Goal: Information Seeking & Learning: Learn about a topic

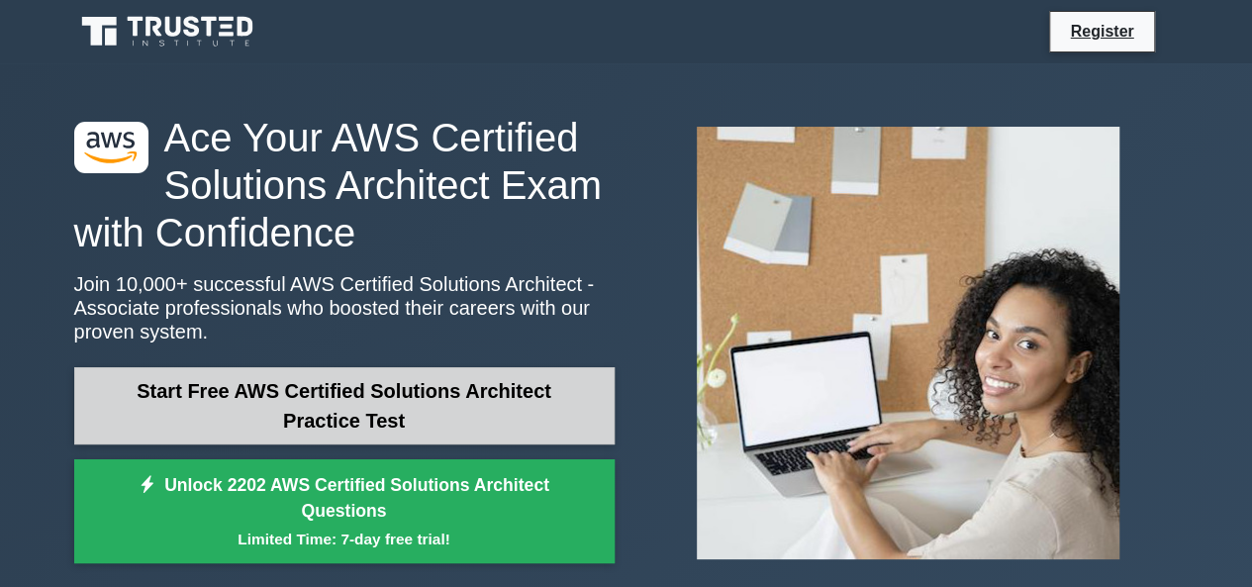
click at [461, 390] on link "Start Free AWS Certified Solutions Architect Practice Test" at bounding box center [344, 405] width 540 height 77
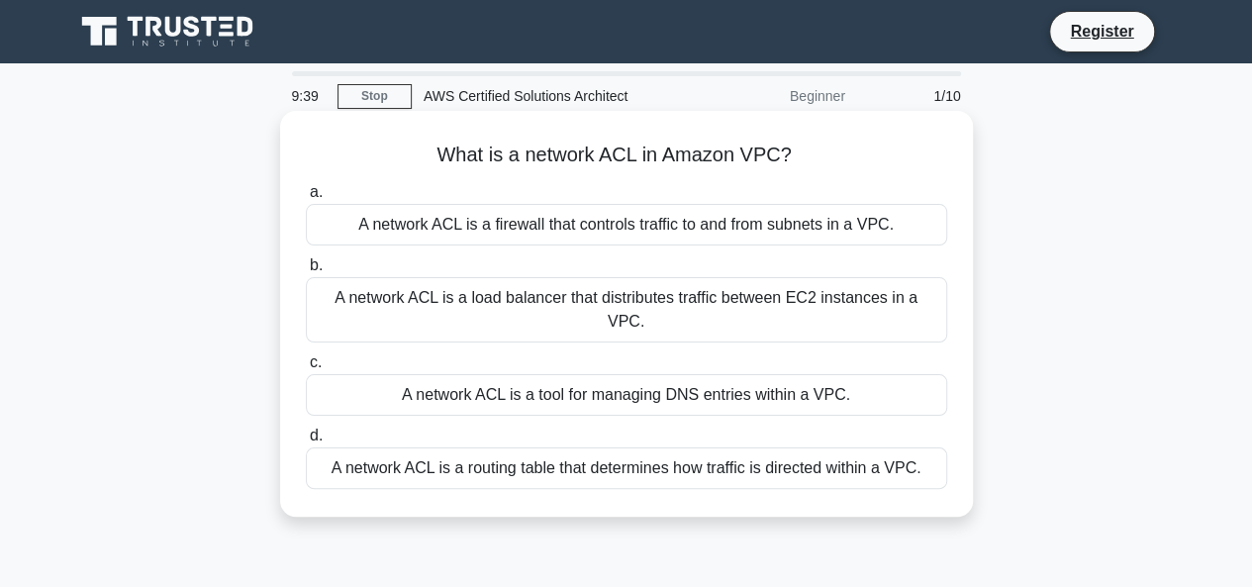
click at [586, 221] on div "A network ACL is a firewall that controls traffic to and from subnets in a VPC." at bounding box center [626, 225] width 641 height 42
click at [306, 199] on input "a. A network ACL is a firewall that controls traffic to and from subnets in a V…" at bounding box center [306, 192] width 0 height 13
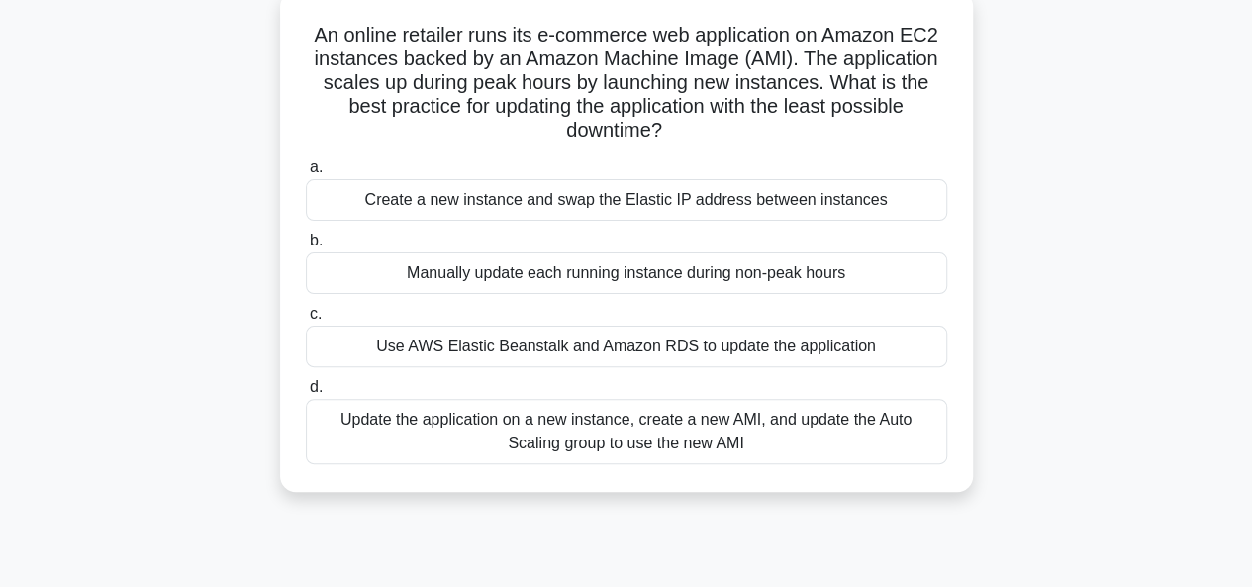
scroll to position [139, 0]
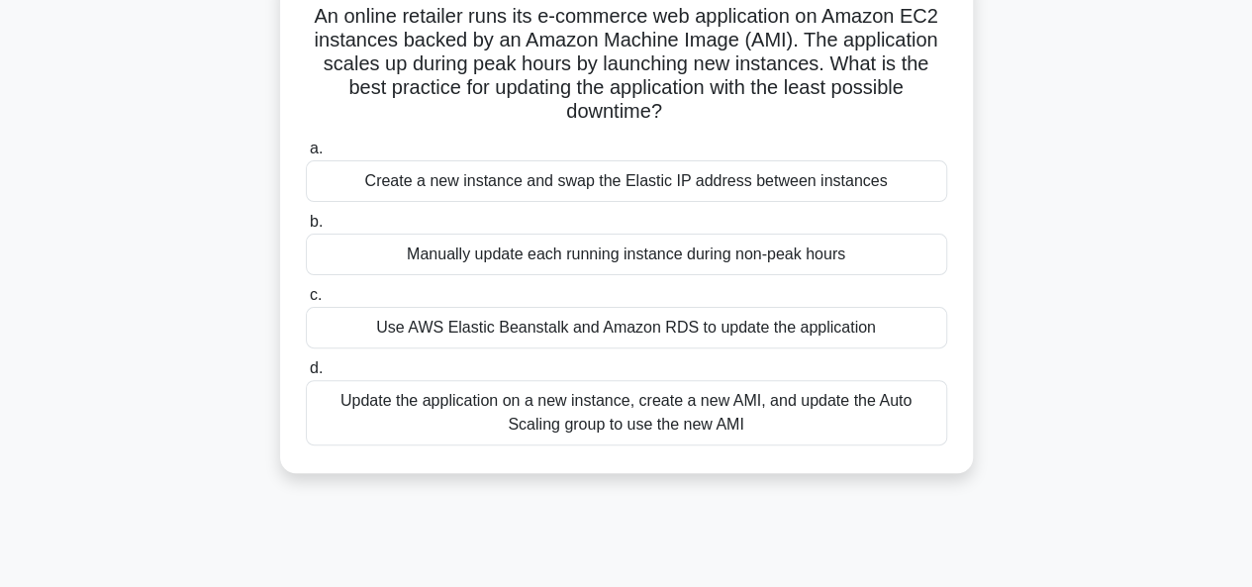
click at [556, 324] on div "Use AWS Elastic Beanstalk and Amazon RDS to update the application" at bounding box center [626, 328] width 641 height 42
click at [306, 302] on input "c. Use AWS Elastic Beanstalk and Amazon RDS to update the application" at bounding box center [306, 295] width 0 height 13
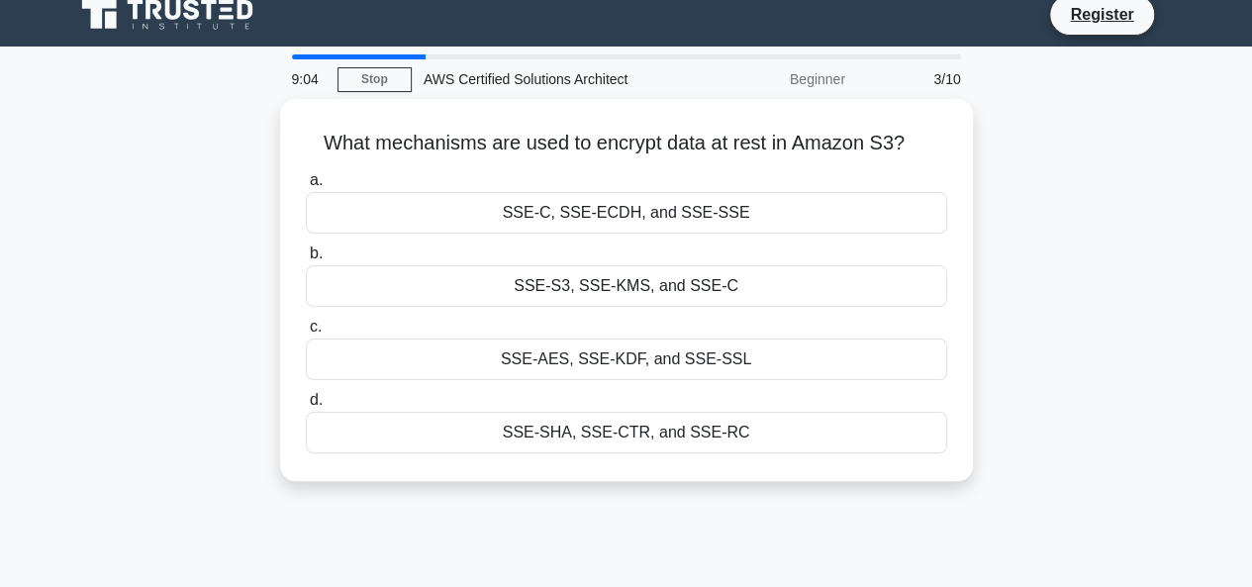
scroll to position [0, 0]
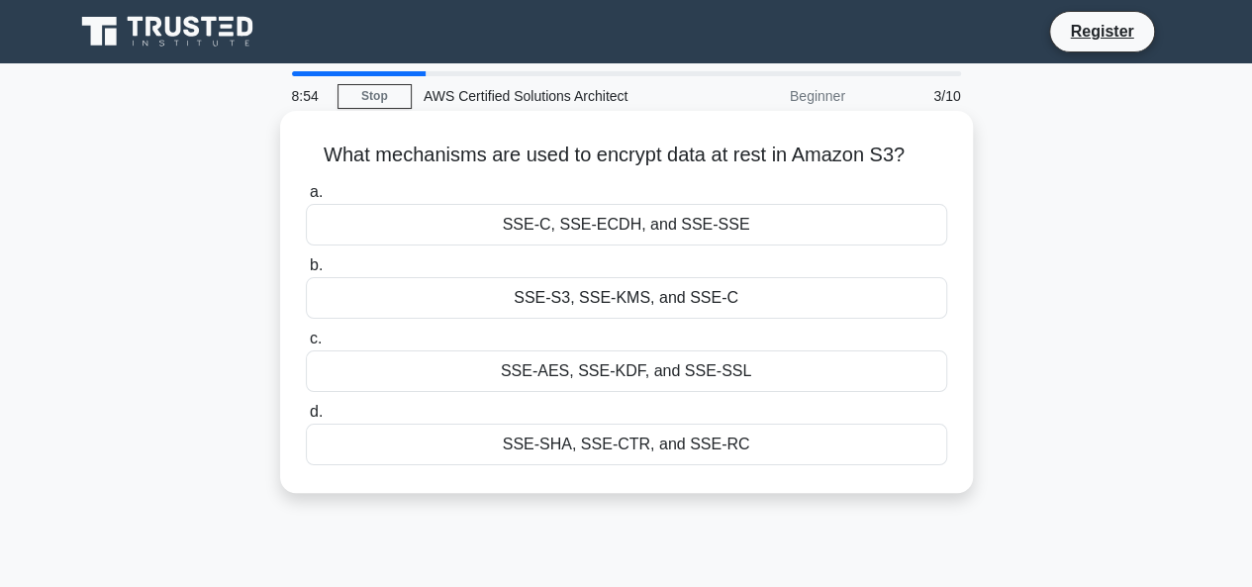
click at [570, 300] on div "SSE-S3, SSE-KMS, and SSE-C" at bounding box center [626, 298] width 641 height 42
click at [306, 272] on input "b. SSE-S3, SSE-KMS, and SSE-C" at bounding box center [306, 265] width 0 height 13
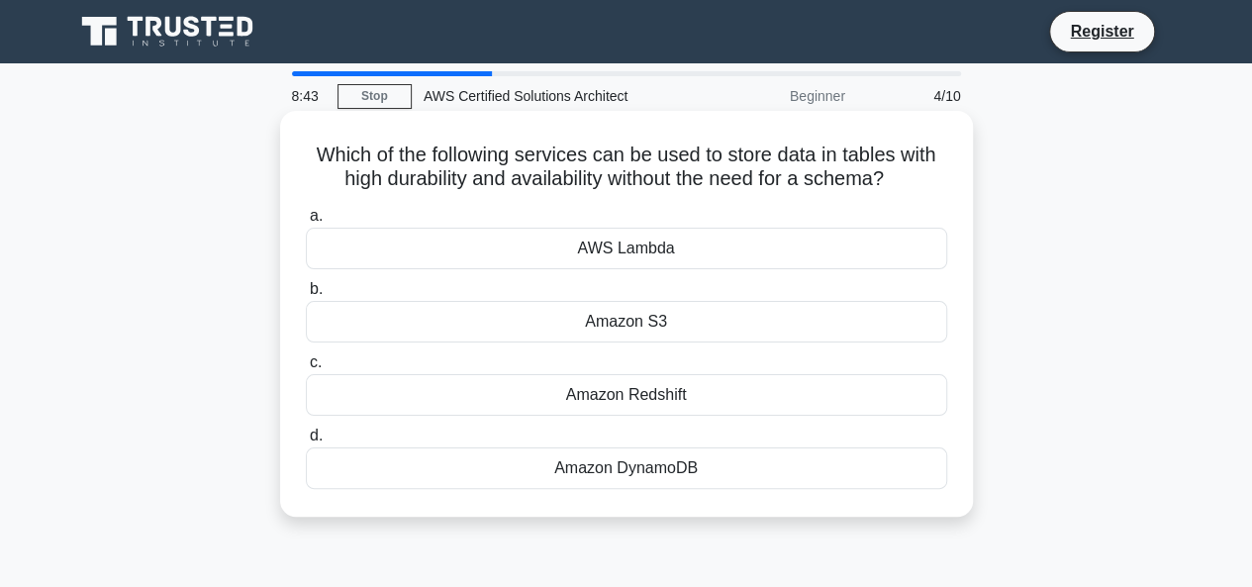
click at [630, 458] on div "Amazon DynamoDB" at bounding box center [626, 468] width 641 height 42
click at [306, 442] on input "d. Amazon DynamoDB" at bounding box center [306, 435] width 0 height 13
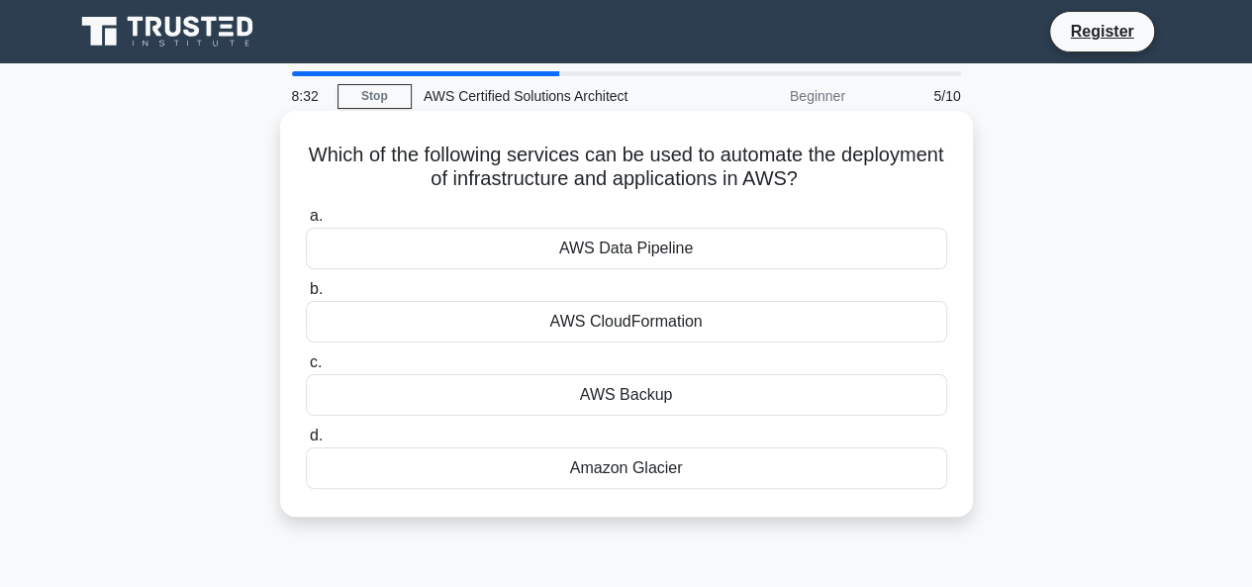
click at [627, 333] on div "AWS CloudFormation" at bounding box center [626, 322] width 641 height 42
click at [306, 296] on input "b. AWS CloudFormation" at bounding box center [306, 289] width 0 height 13
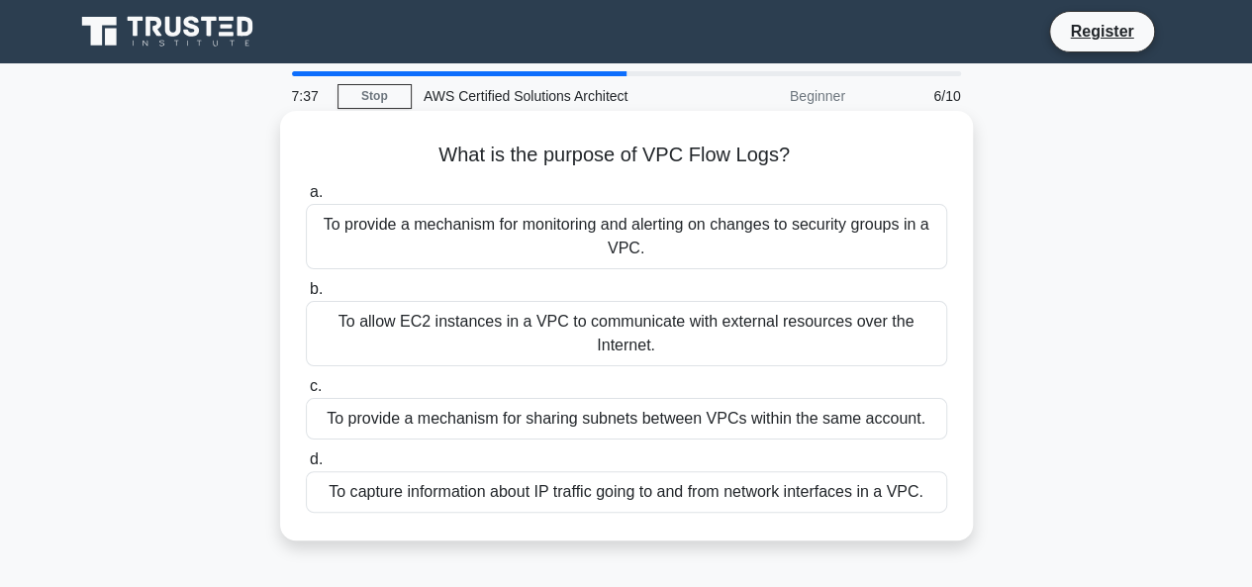
click at [653, 497] on div "To capture information about IP traffic going to and from network interfaces in…" at bounding box center [626, 492] width 641 height 42
click at [306, 466] on input "d. To capture information about IP traffic going to and from network interfaces…" at bounding box center [306, 459] width 0 height 13
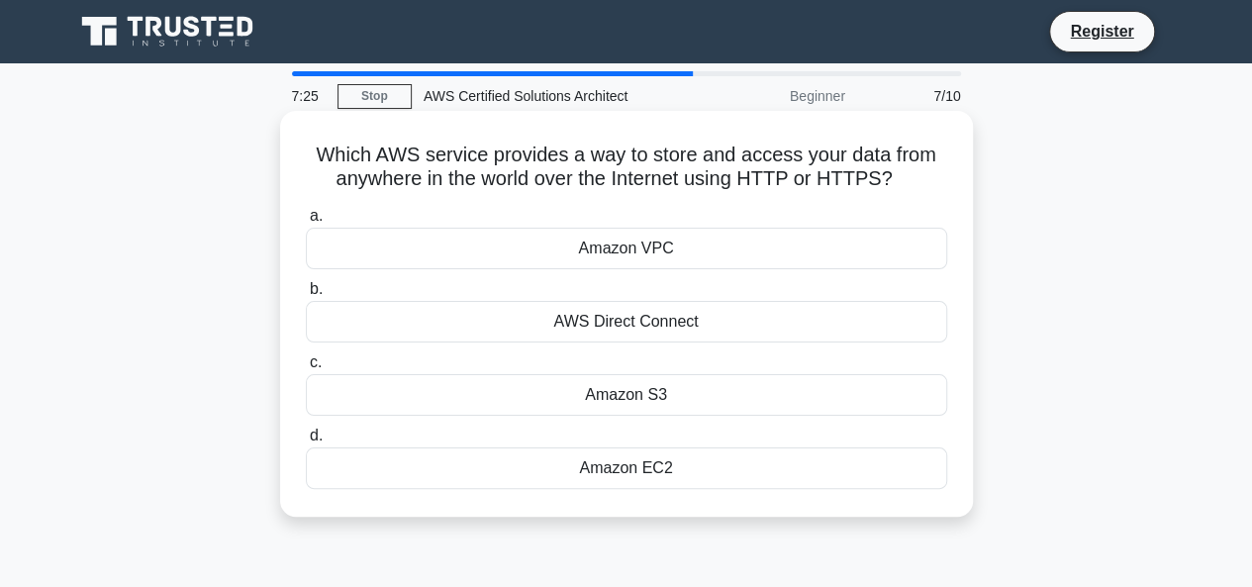
click at [657, 399] on div "Amazon S3" at bounding box center [626, 395] width 641 height 42
click at [306, 369] on input "c. Amazon S3" at bounding box center [306, 362] width 0 height 13
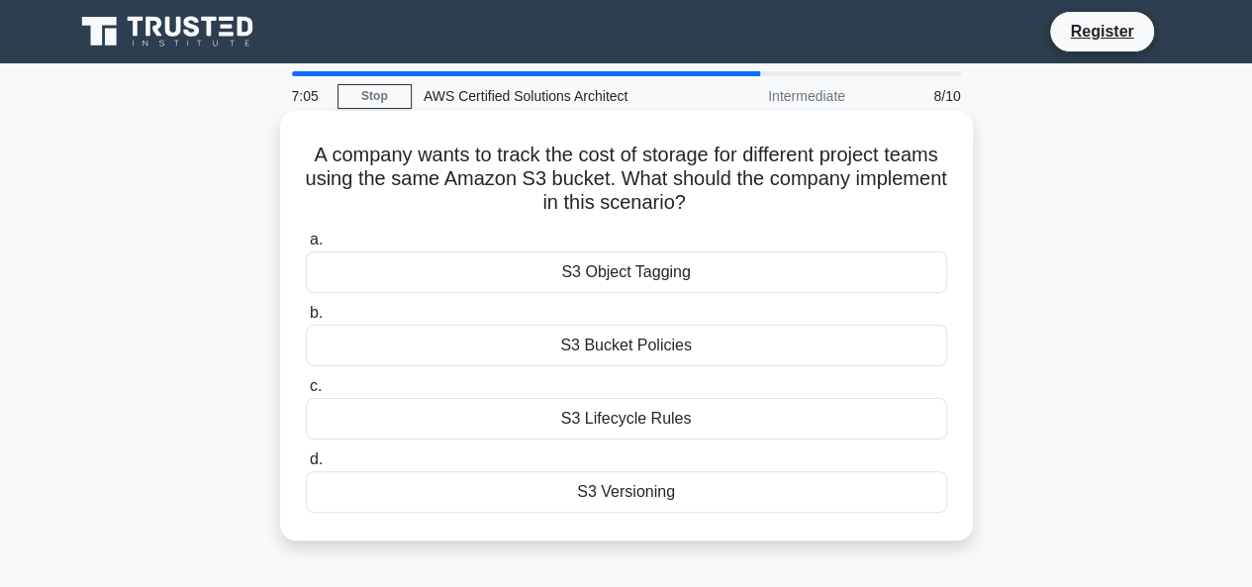
click at [659, 489] on div "S3 Versioning" at bounding box center [626, 492] width 641 height 42
click at [306, 466] on input "d. S3 Versioning" at bounding box center [306, 459] width 0 height 13
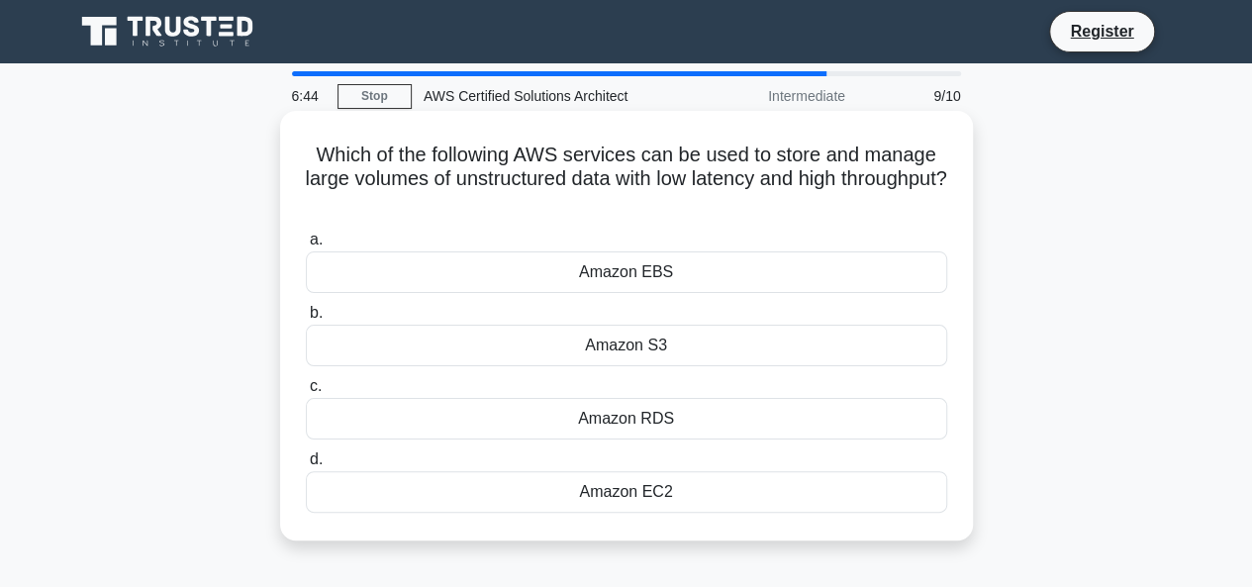
click at [658, 276] on div "Amazon EBS" at bounding box center [626, 272] width 641 height 42
click at [306, 246] on input "a. Amazon EBS" at bounding box center [306, 240] width 0 height 13
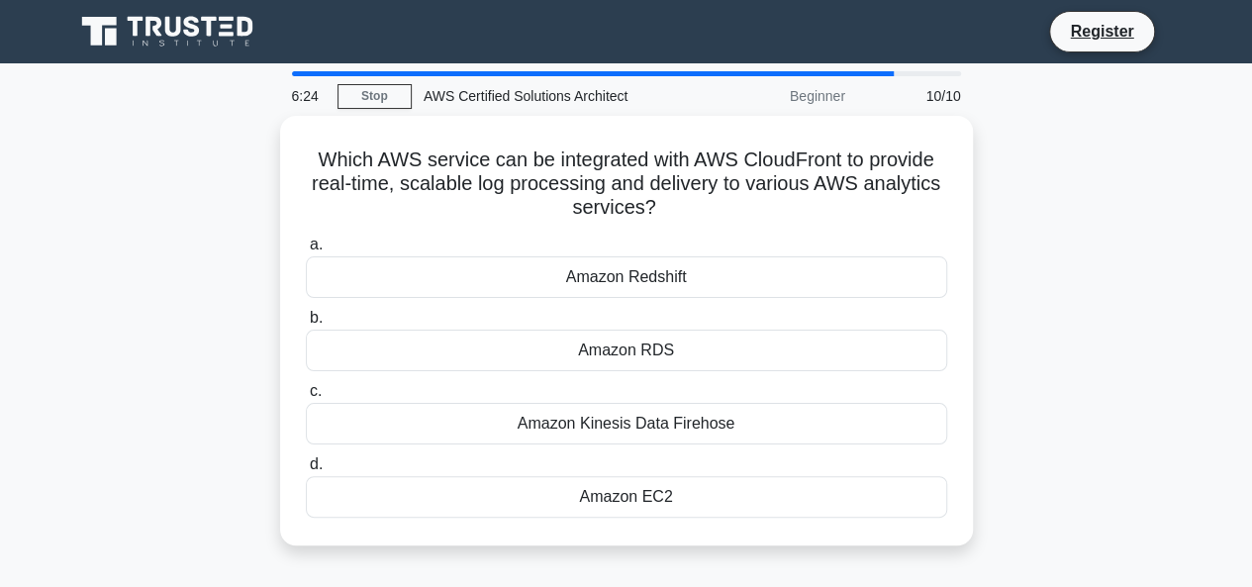
click at [658, 276] on div "Amazon Redshift" at bounding box center [626, 277] width 641 height 42
click at [306, 251] on input "a. Amazon Redshift" at bounding box center [306, 244] width 0 height 13
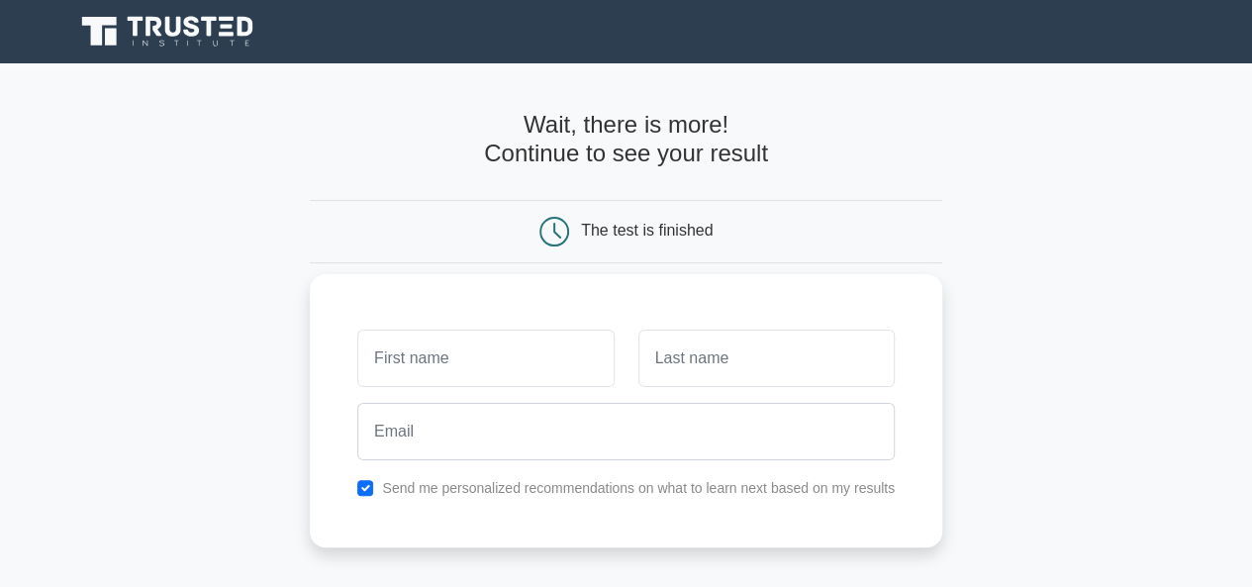
click at [457, 350] on input "text" at bounding box center [485, 358] width 256 height 57
click at [607, 341] on input "otieno" at bounding box center [485, 358] width 256 height 57
type input "otieno"
click at [678, 340] on input "text" at bounding box center [766, 358] width 256 height 57
type input "d"
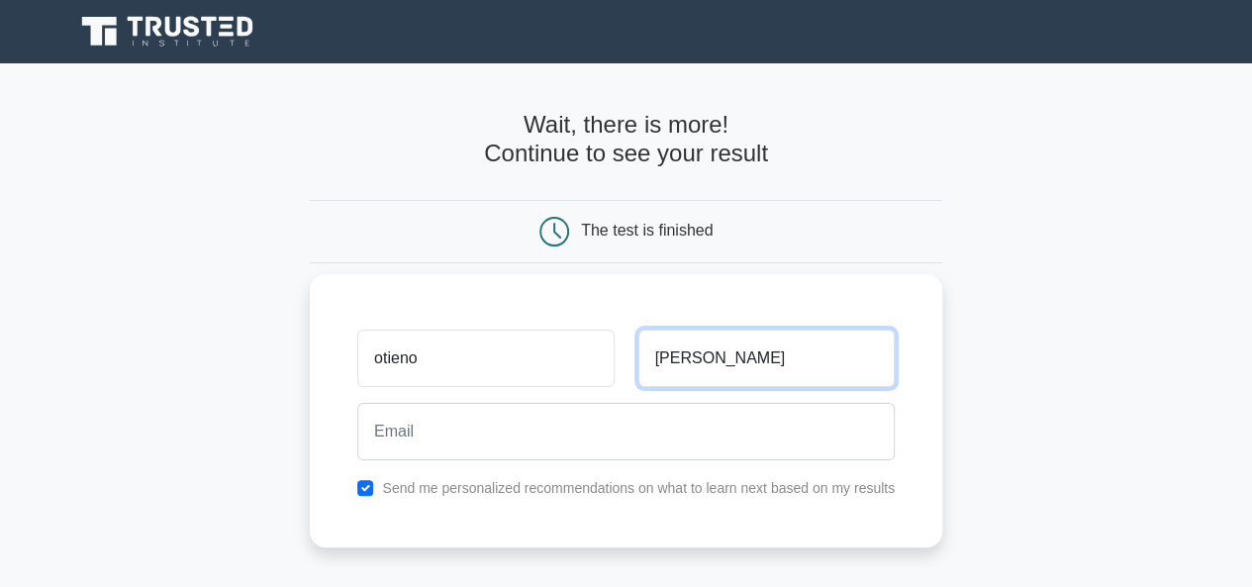
type input "Dan"
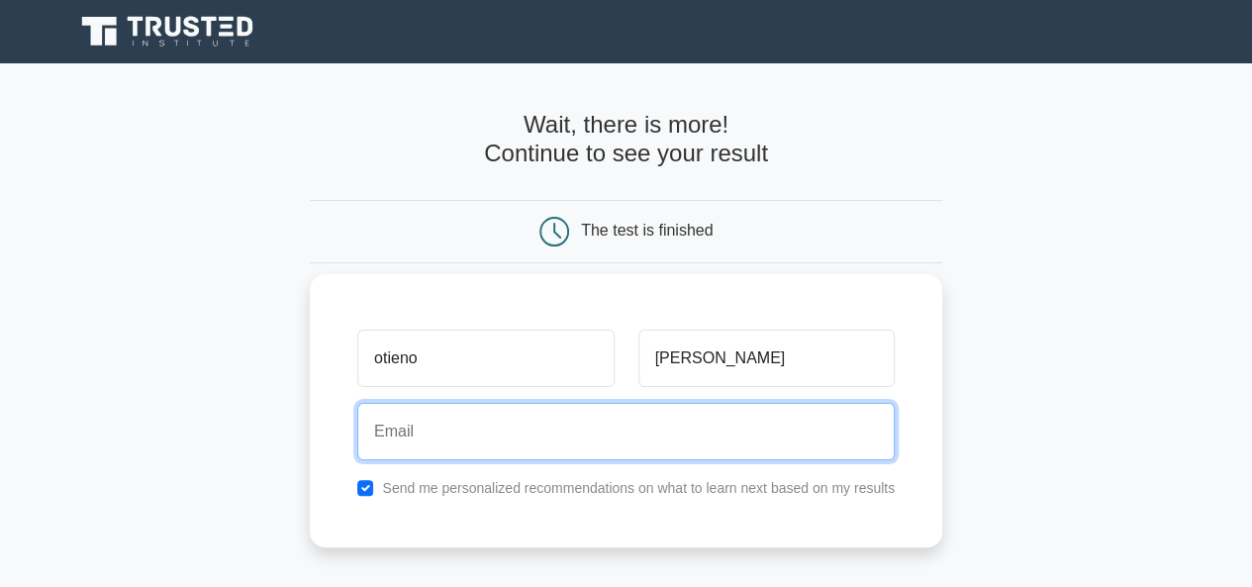
click at [576, 446] on input "email" at bounding box center [625, 431] width 537 height 57
type input "otienodan196@gmail.com"
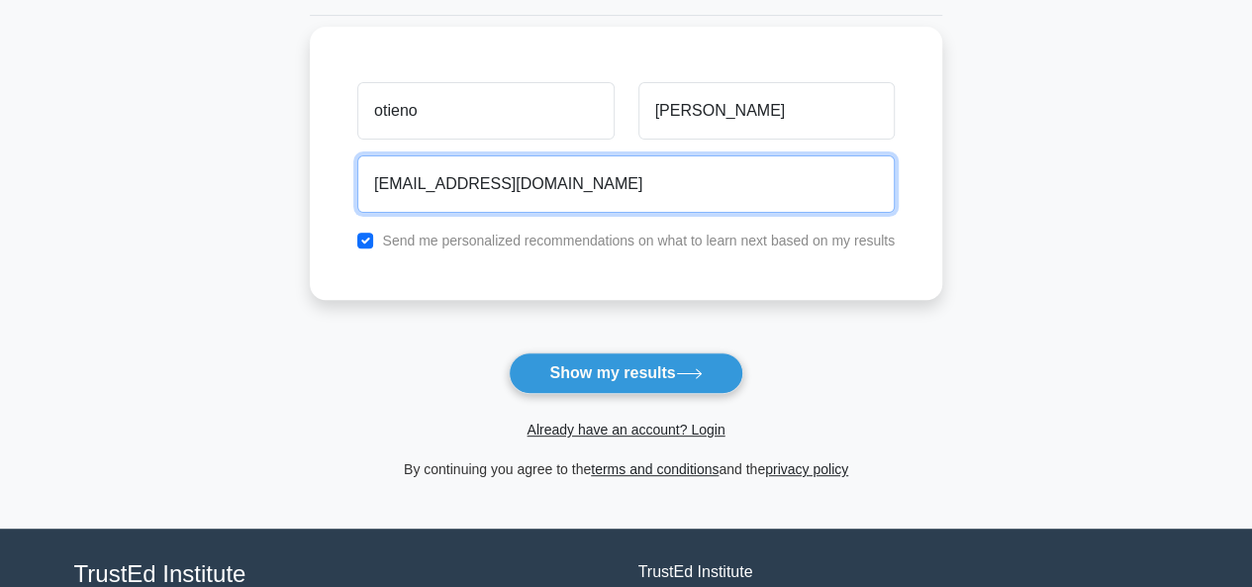
scroll to position [270, 0]
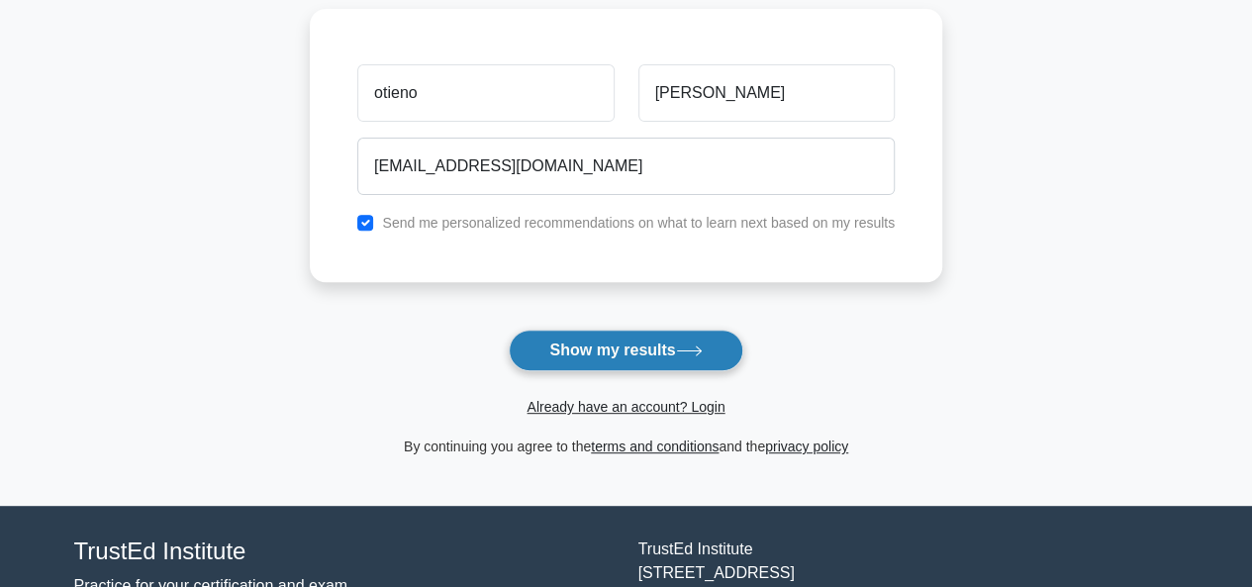
click at [650, 349] on button "Show my results" at bounding box center [626, 351] width 234 height 42
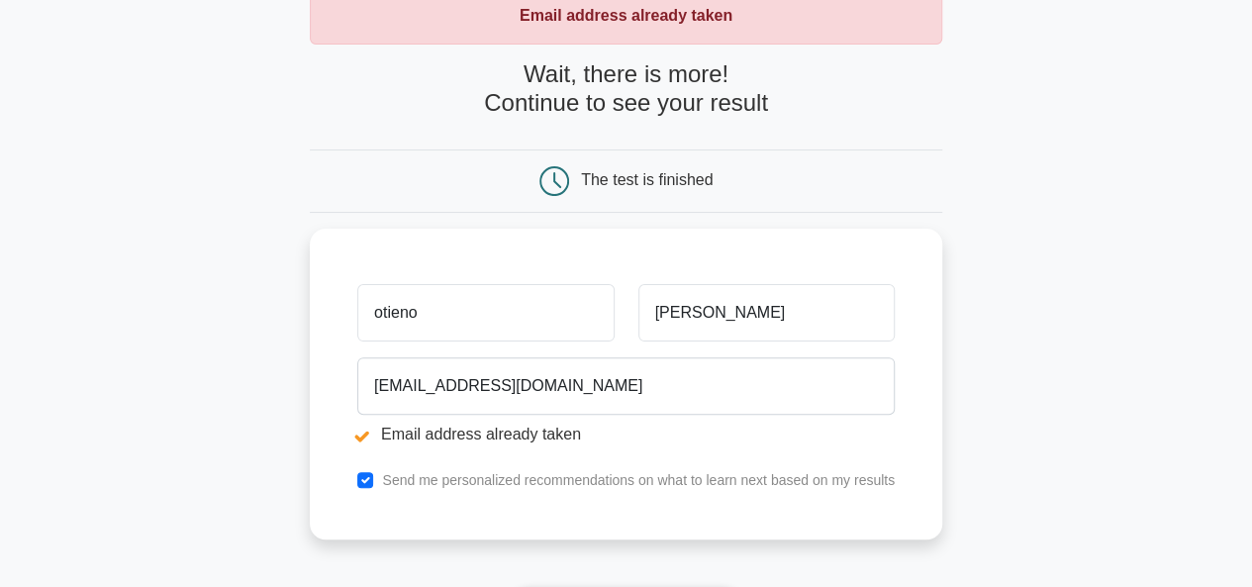
scroll to position [125, 0]
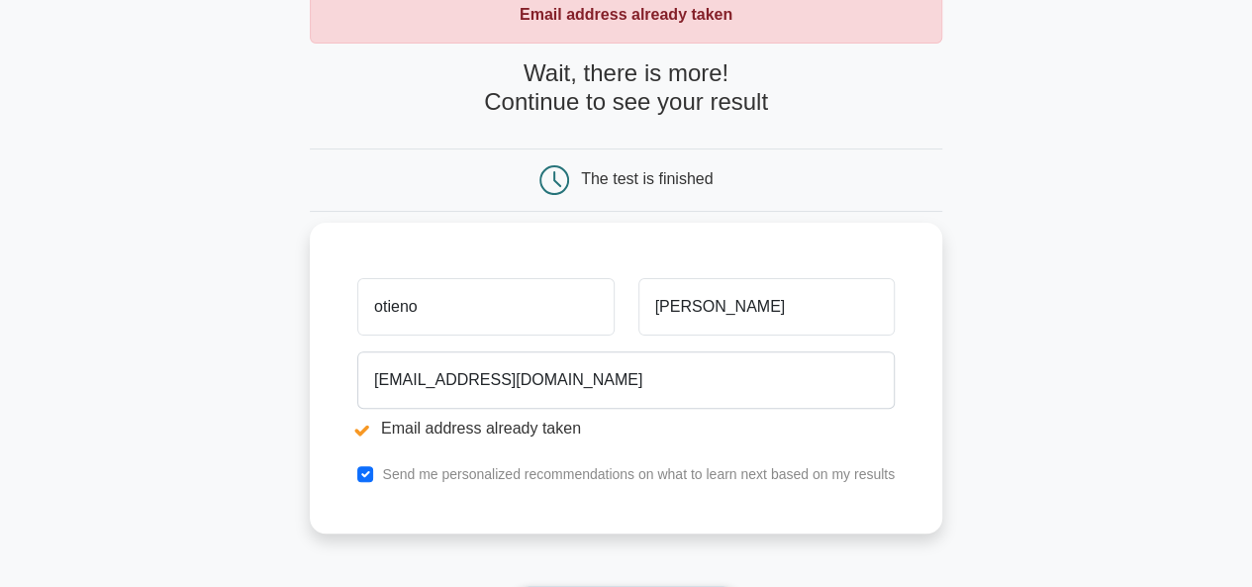
click at [381, 306] on input "otieno" at bounding box center [485, 306] width 256 height 57
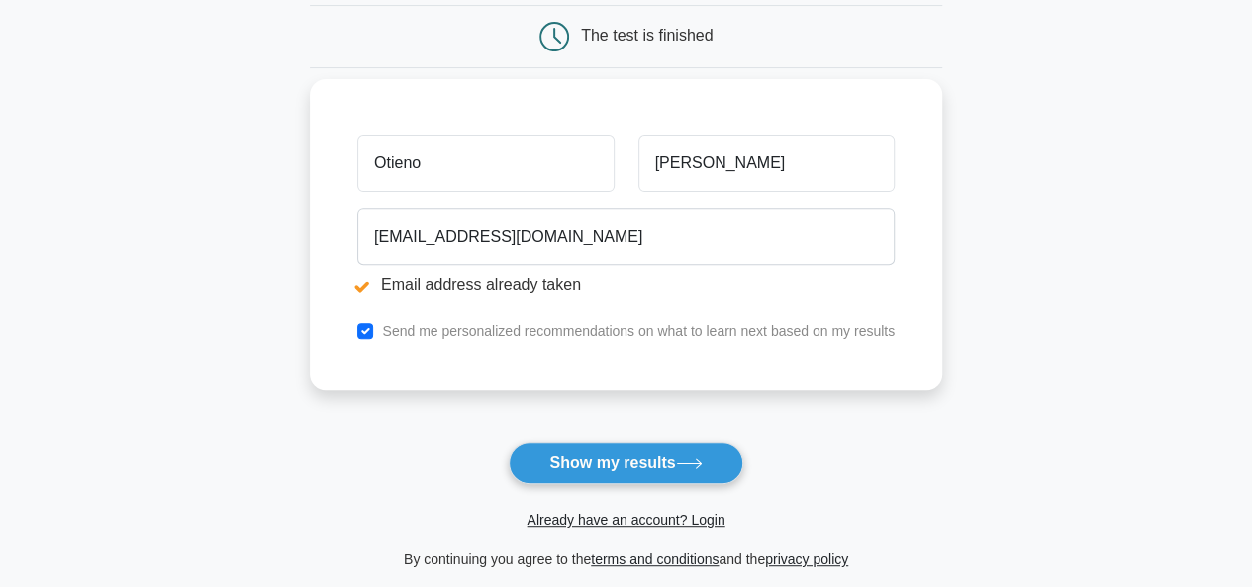
scroll to position [290, 0]
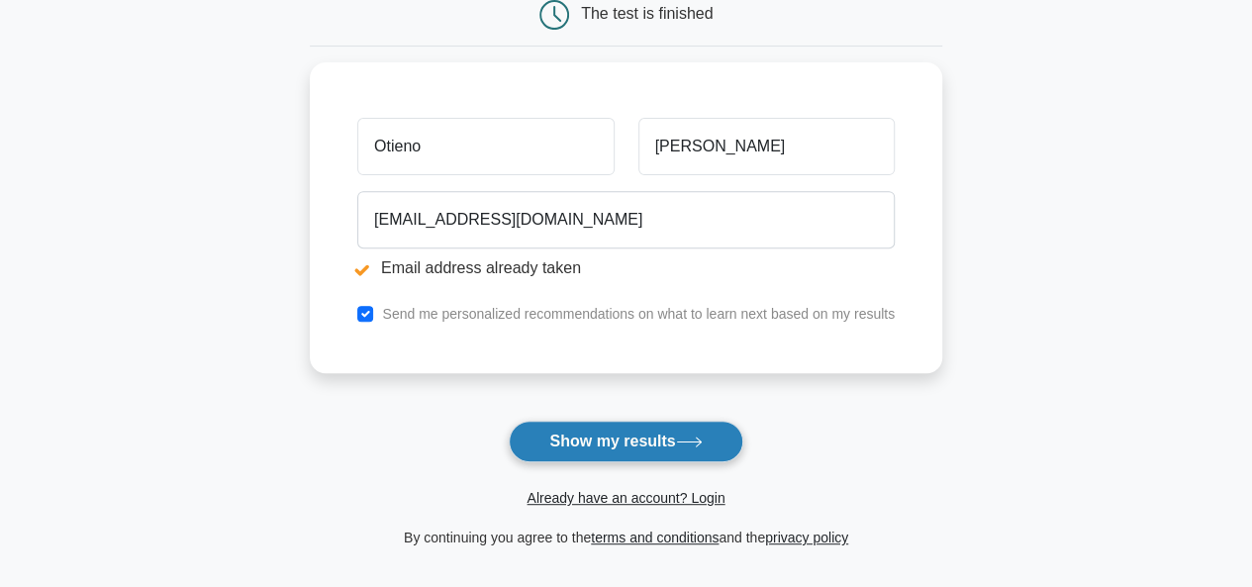
type input "Otieno"
click at [616, 439] on button "Show my results" at bounding box center [626, 442] width 234 height 42
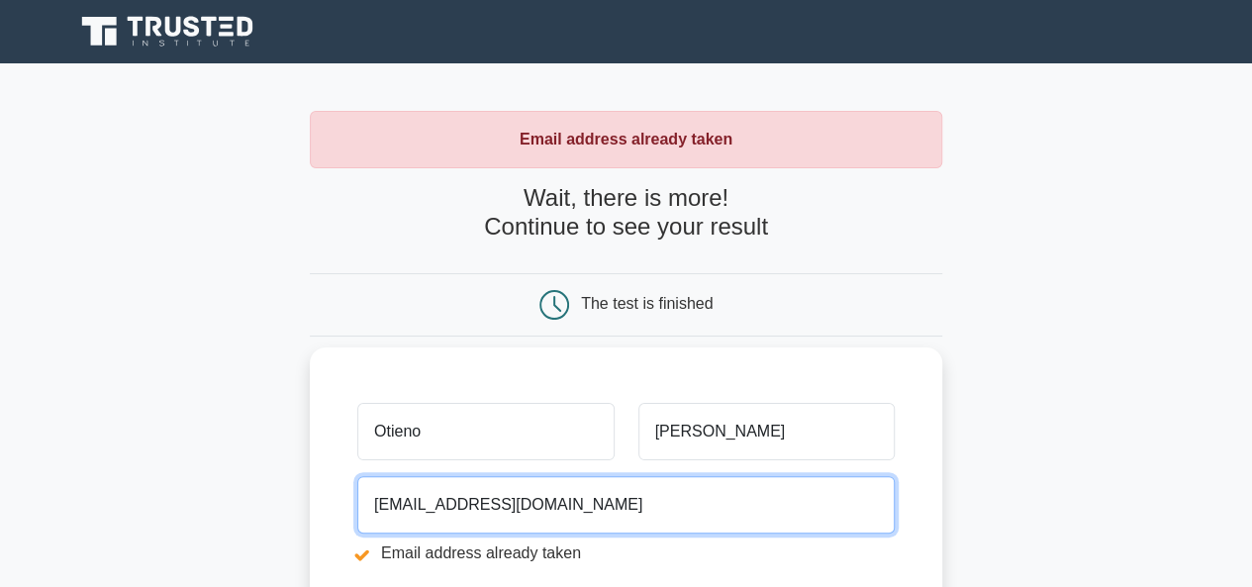
click at [586, 500] on input "otienodan196@gmail.com" at bounding box center [625, 504] width 537 height 57
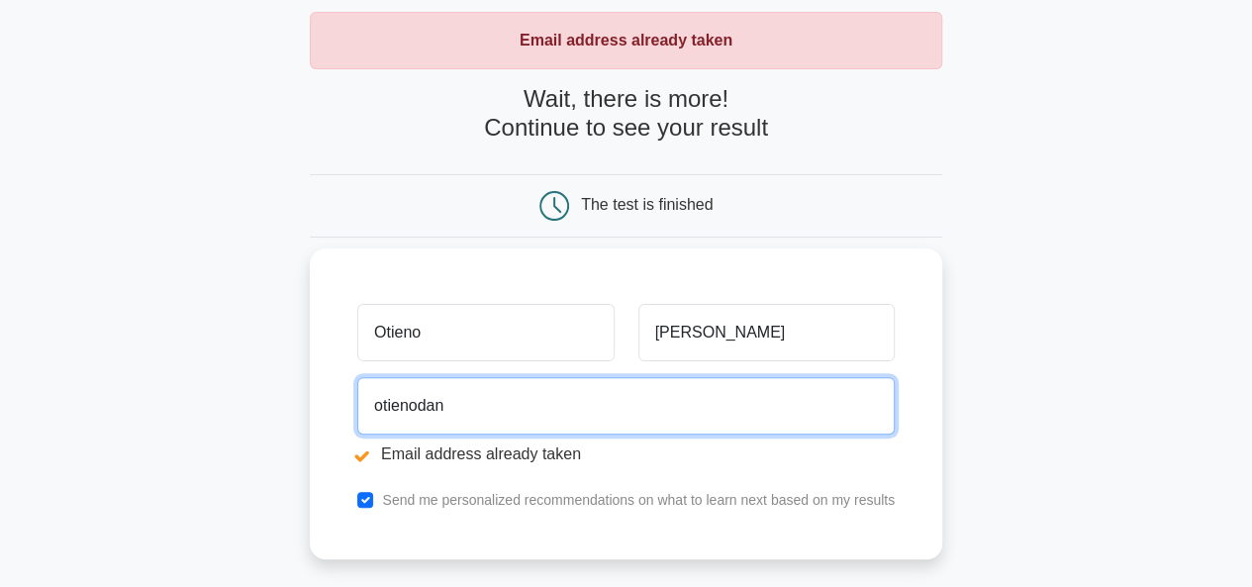
scroll to position [92, 0]
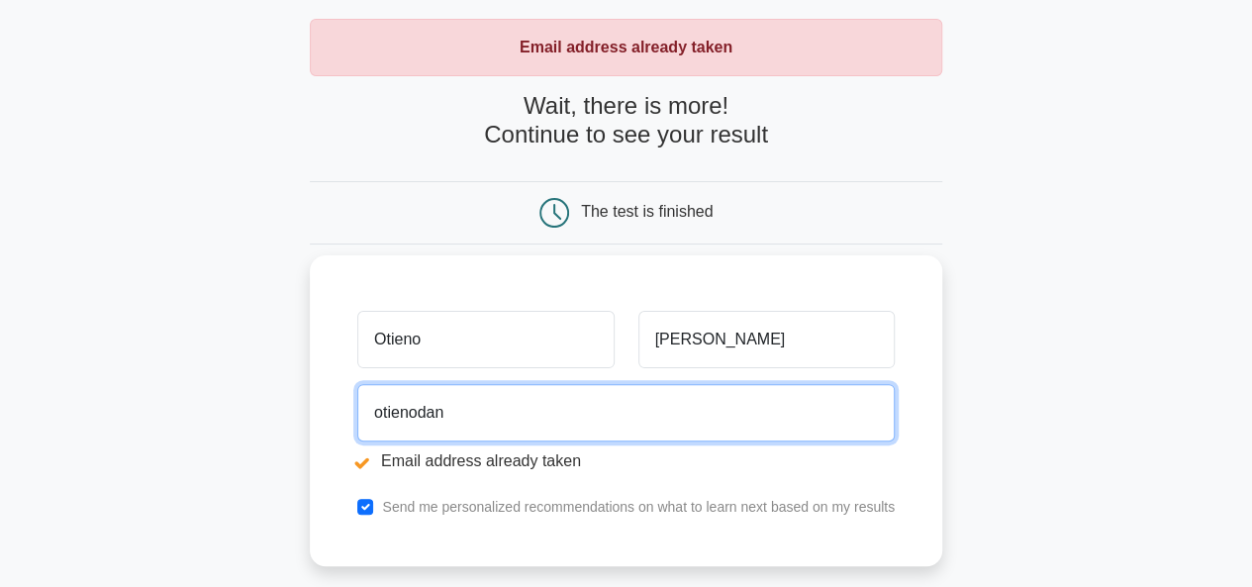
click at [459, 428] on input "otienodan" at bounding box center [625, 412] width 537 height 57
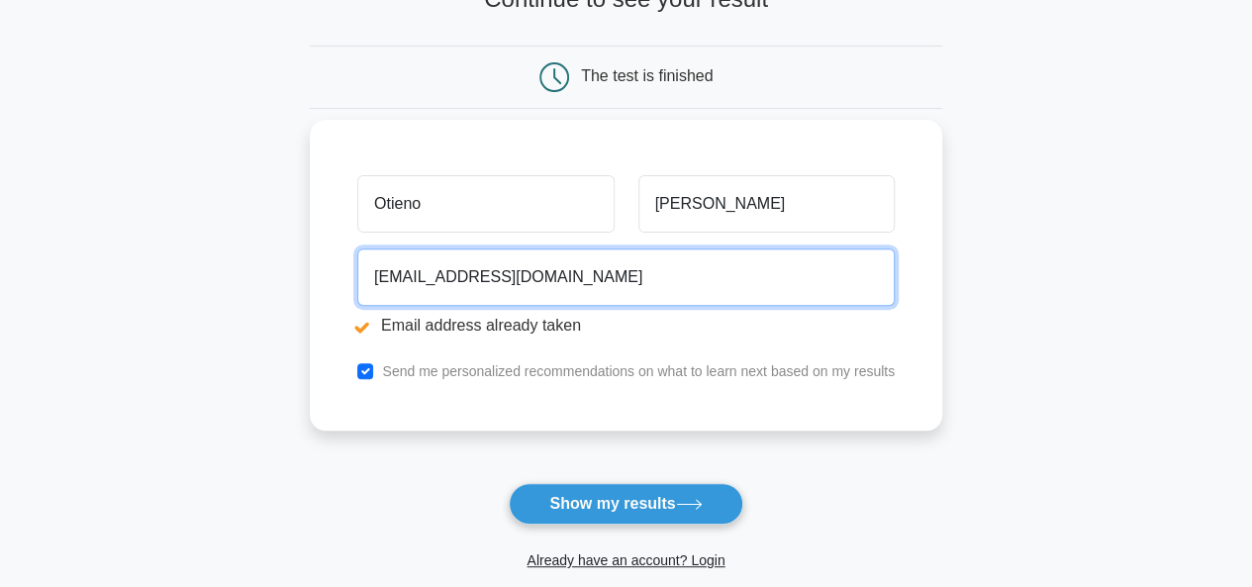
scroll to position [238, 0]
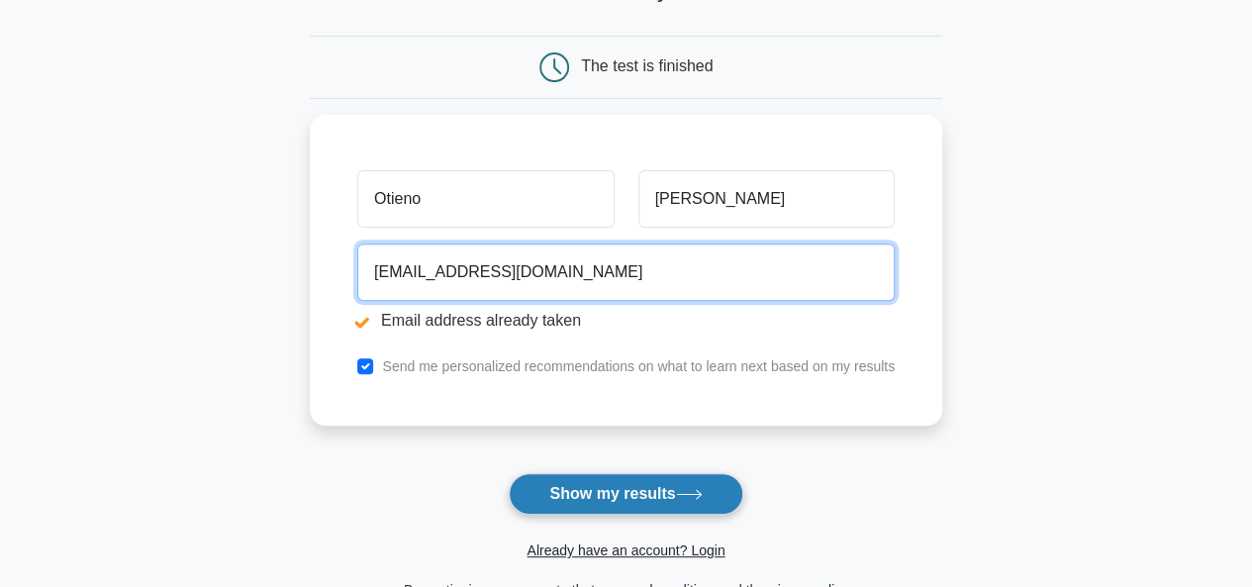
type input "otienodan772@gmail.com"
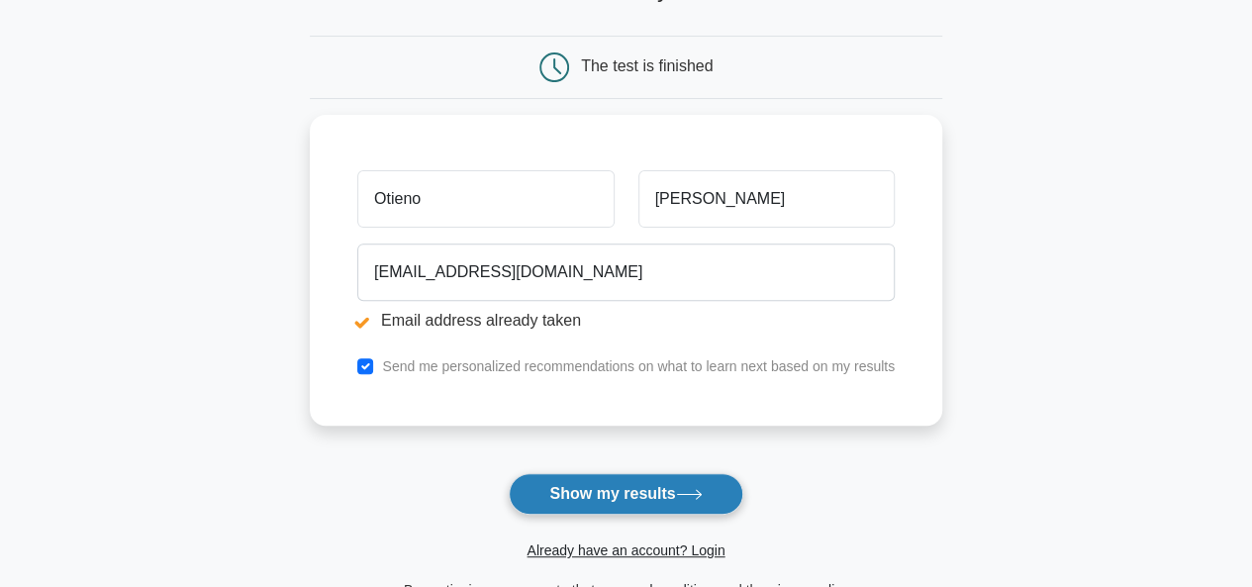
click at [606, 487] on button "Show my results" at bounding box center [626, 494] width 234 height 42
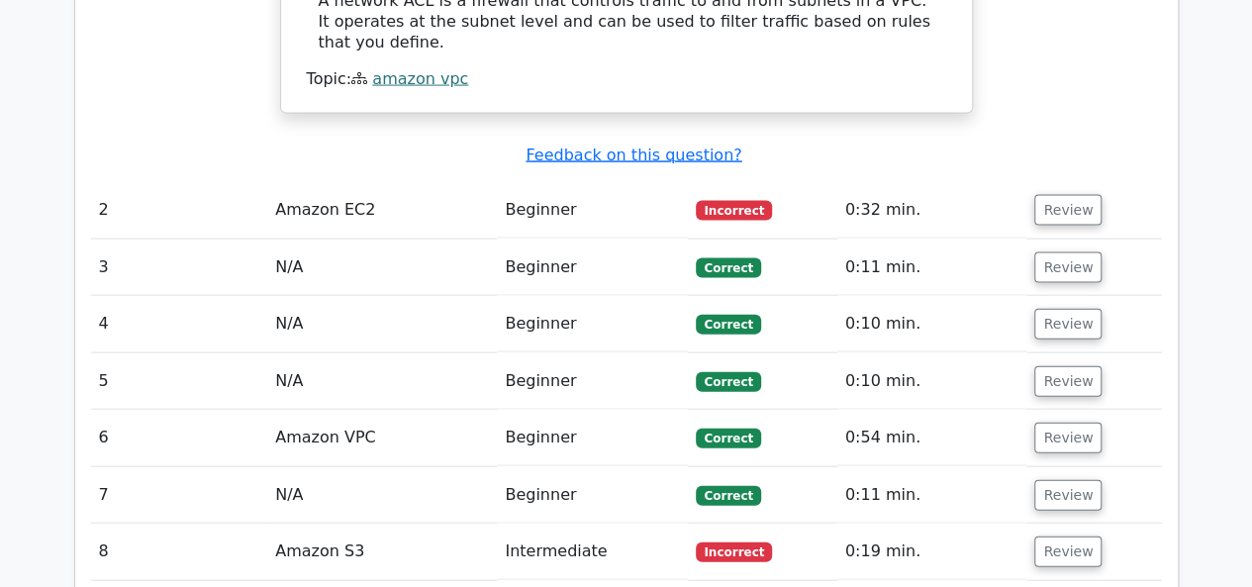
scroll to position [2025, 0]
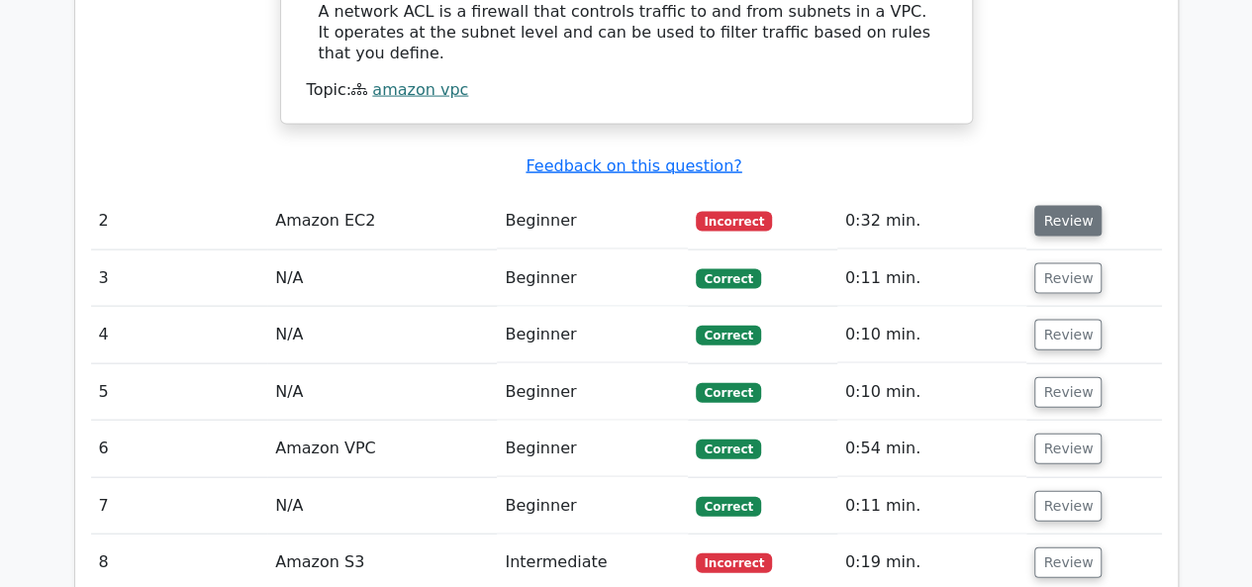
click at [1071, 206] on button "Review" at bounding box center [1067, 221] width 67 height 31
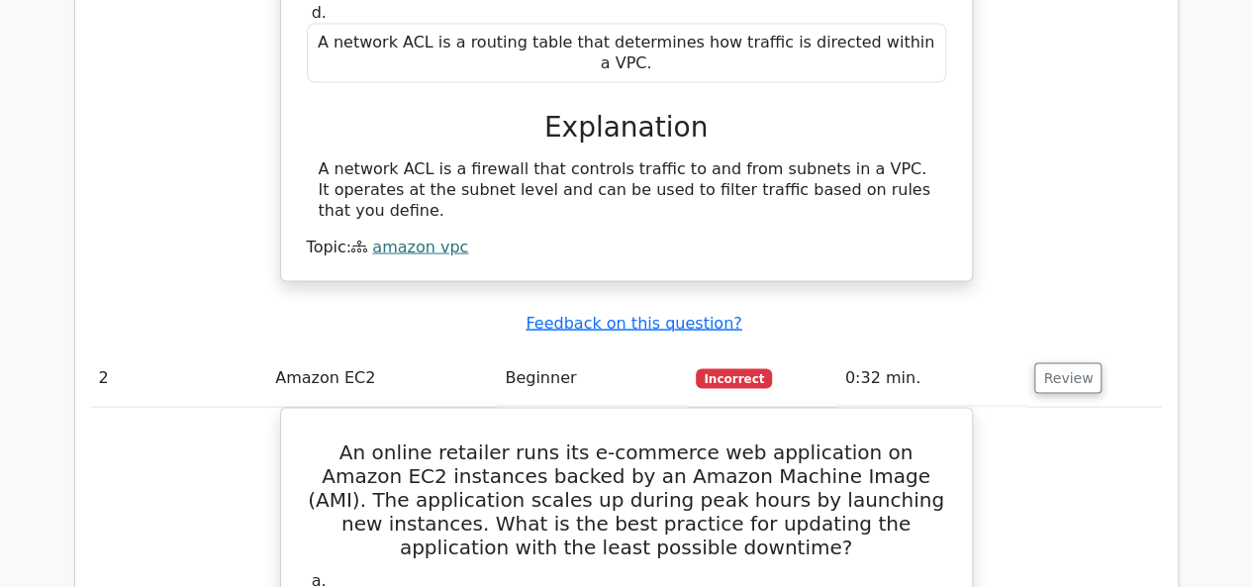
scroll to position [1814, 0]
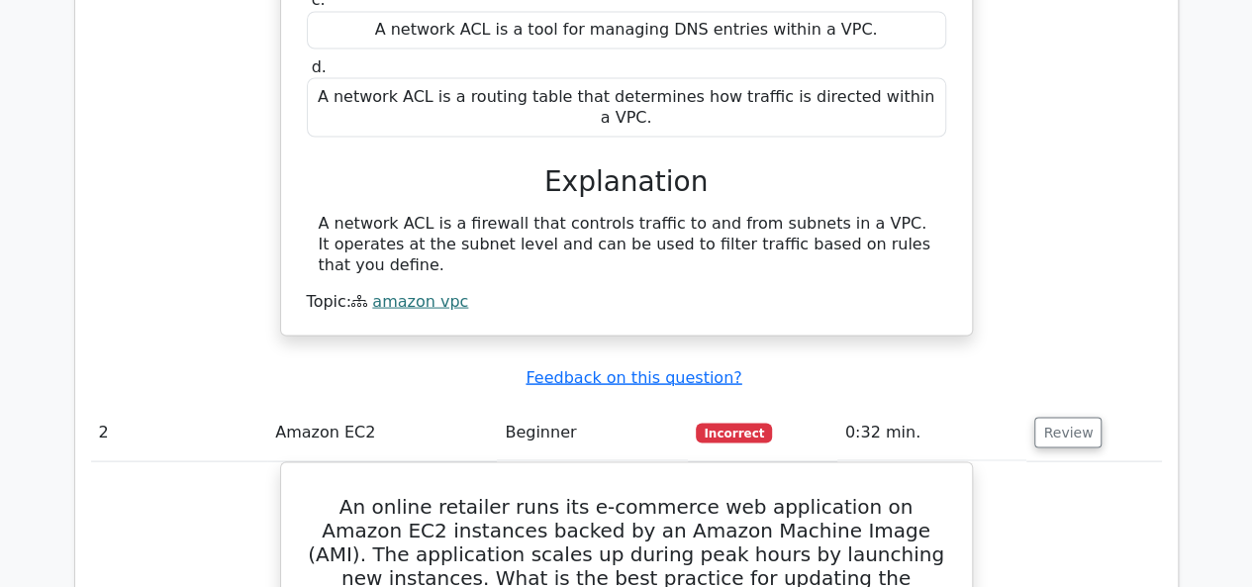
click at [914, 213] on div "A network ACL is a firewall that controls traffic to and from subnets in a VPC.…" at bounding box center [626, 262] width 639 height 98
click at [1044, 134] on div "What is a network ACL in Amazon VPC? a. A network ACL is a firewall that contro…" at bounding box center [626, 63] width 1071 height 593
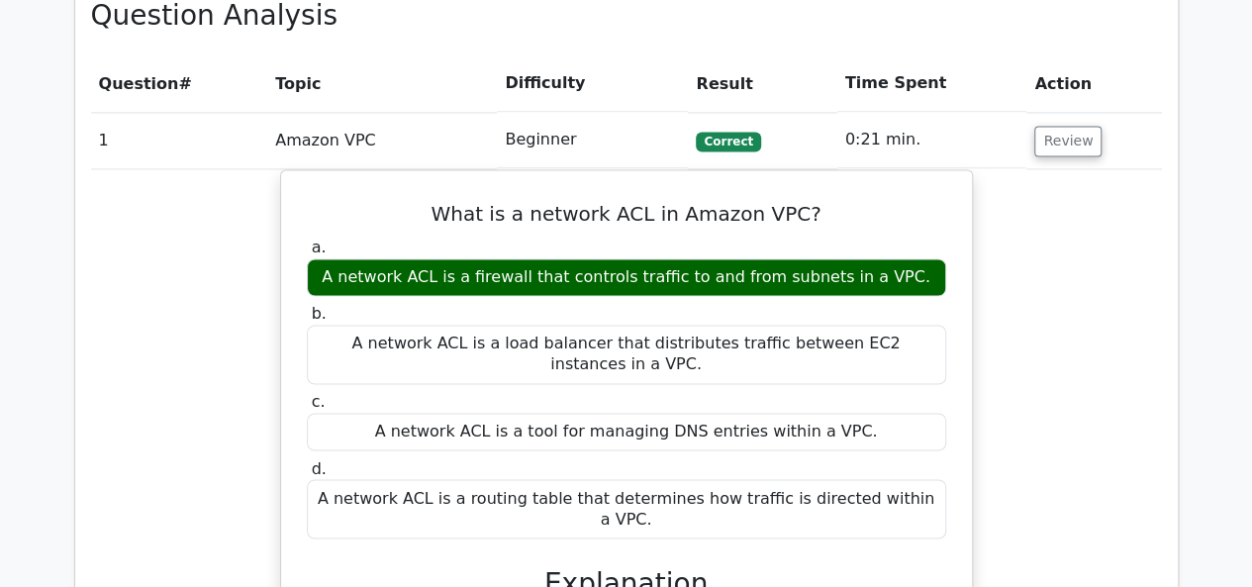
scroll to position [1411, 0]
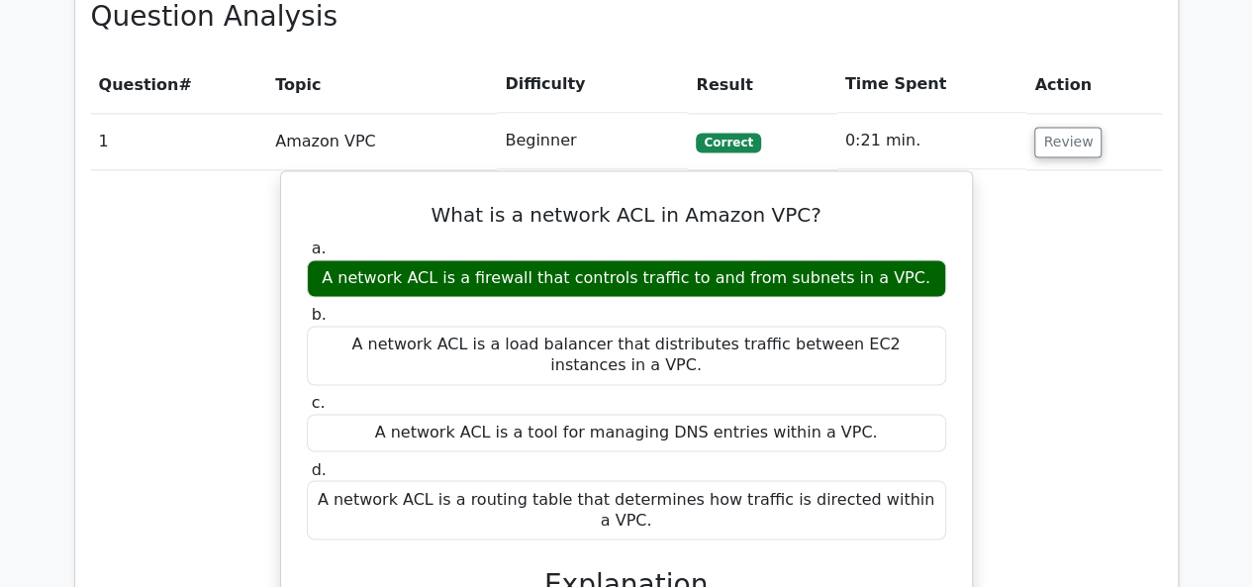
click at [988, 270] on div "What is a network ACL in Amazon VPC? a. A network ACL is a firewall that contro…" at bounding box center [626, 466] width 1071 height 593
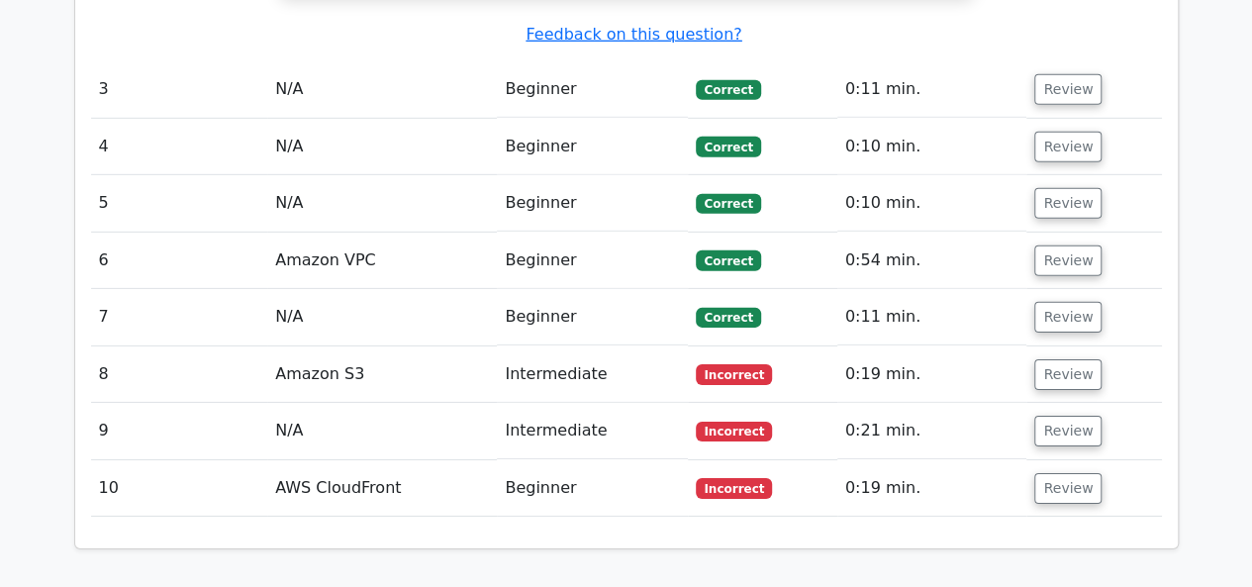
scroll to position [2969, 0]
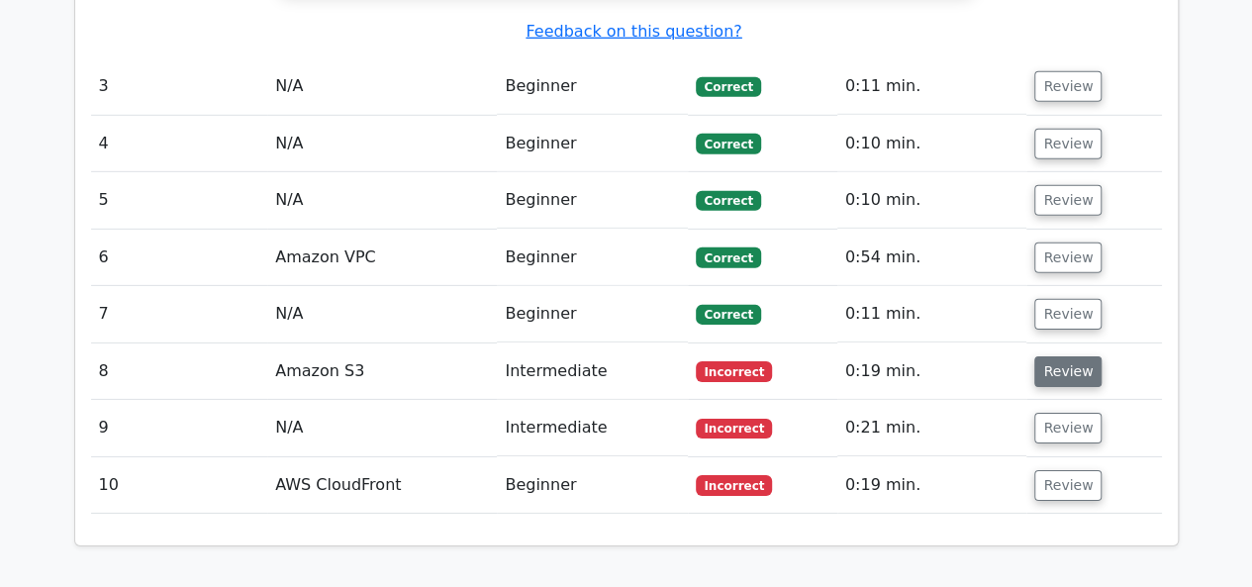
click at [1061, 356] on button "Review" at bounding box center [1067, 371] width 67 height 31
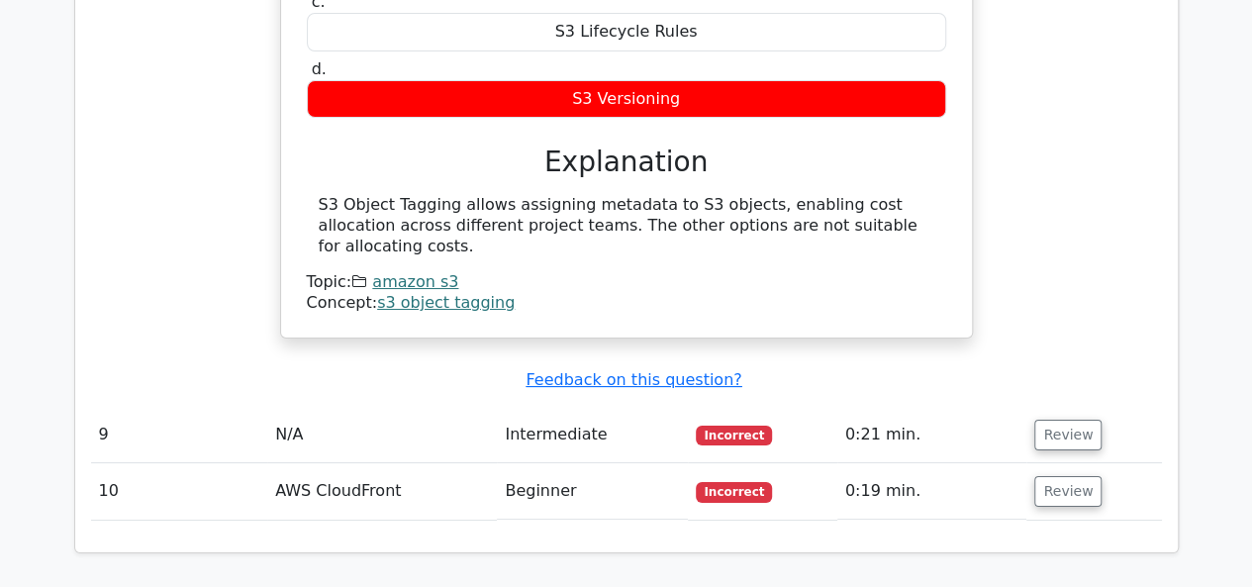
scroll to position [3714, 0]
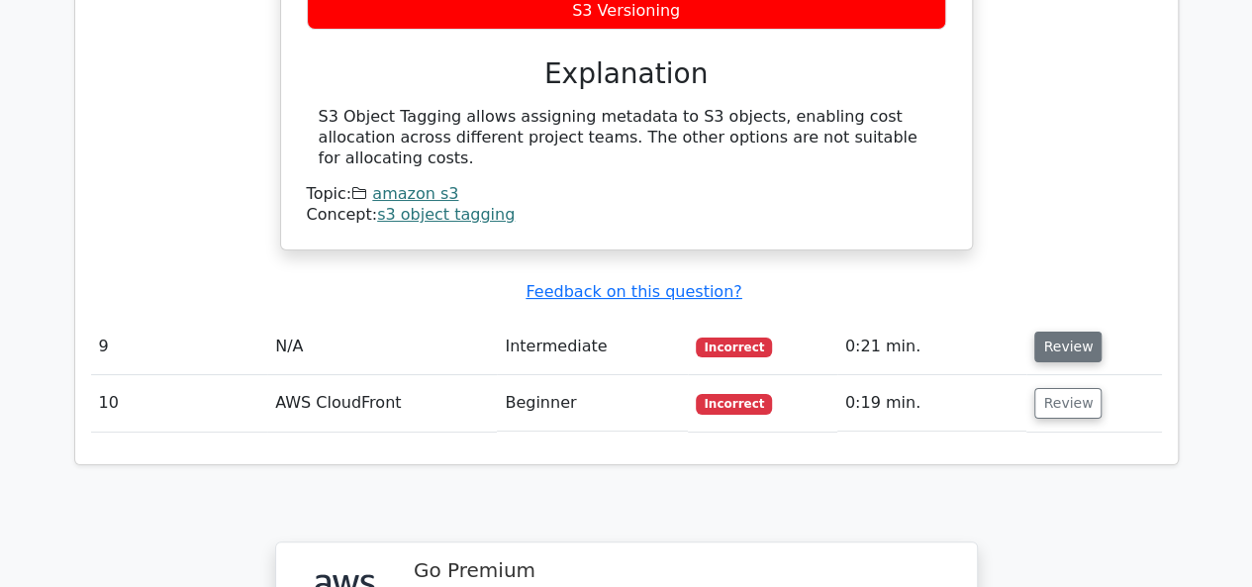
click at [1063, 332] on button "Review" at bounding box center [1067, 347] width 67 height 31
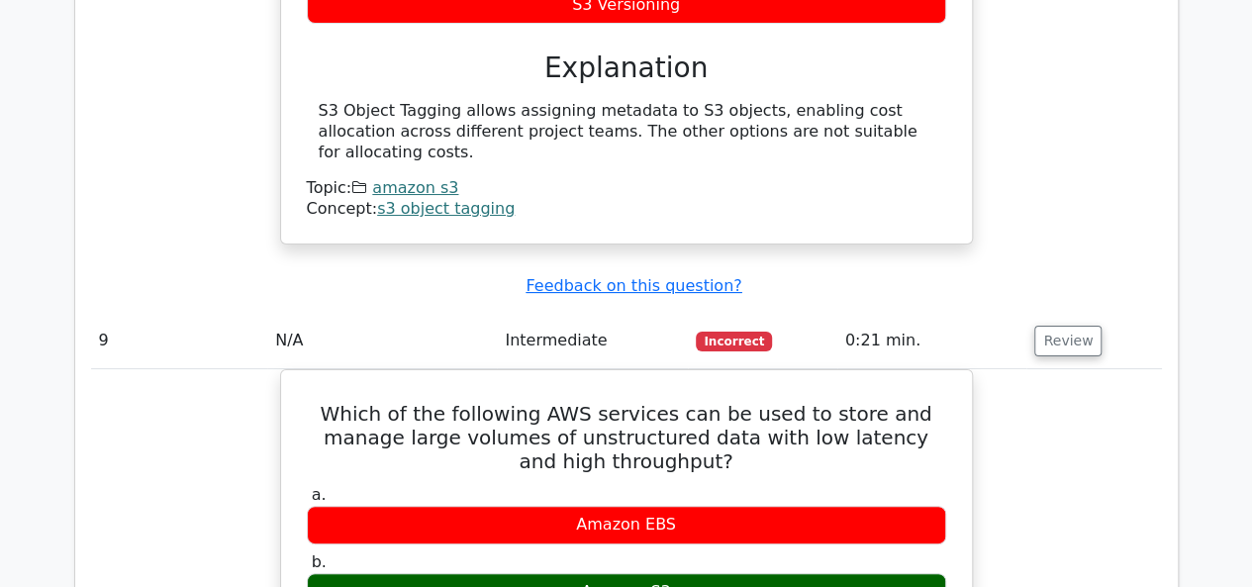
scroll to position [3707, 0]
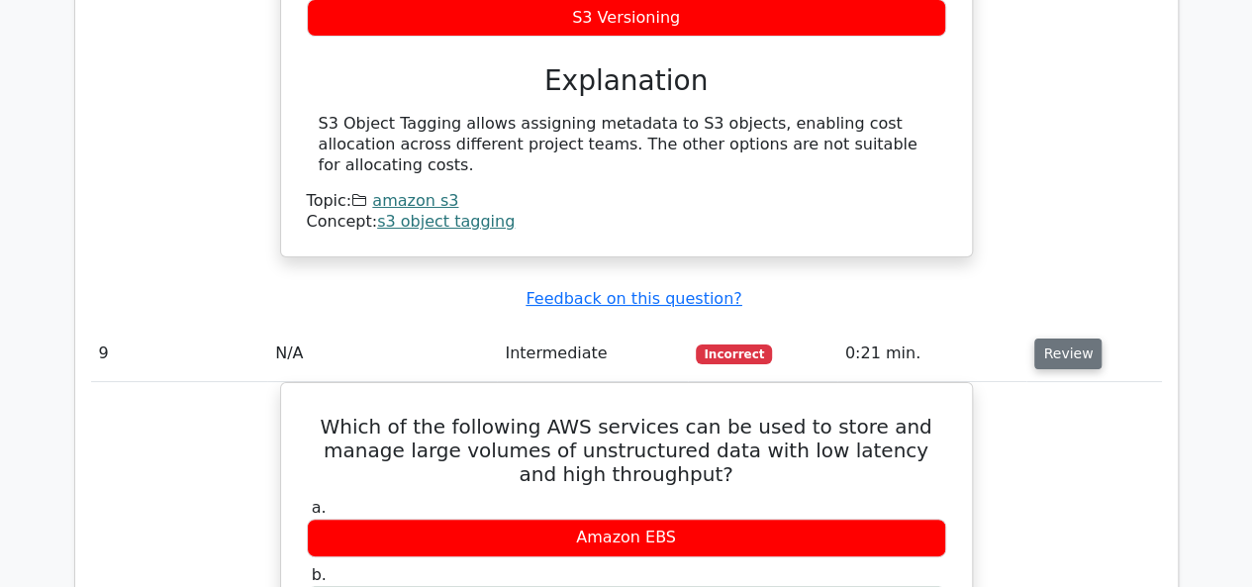
click at [1062, 338] on button "Review" at bounding box center [1067, 353] width 67 height 31
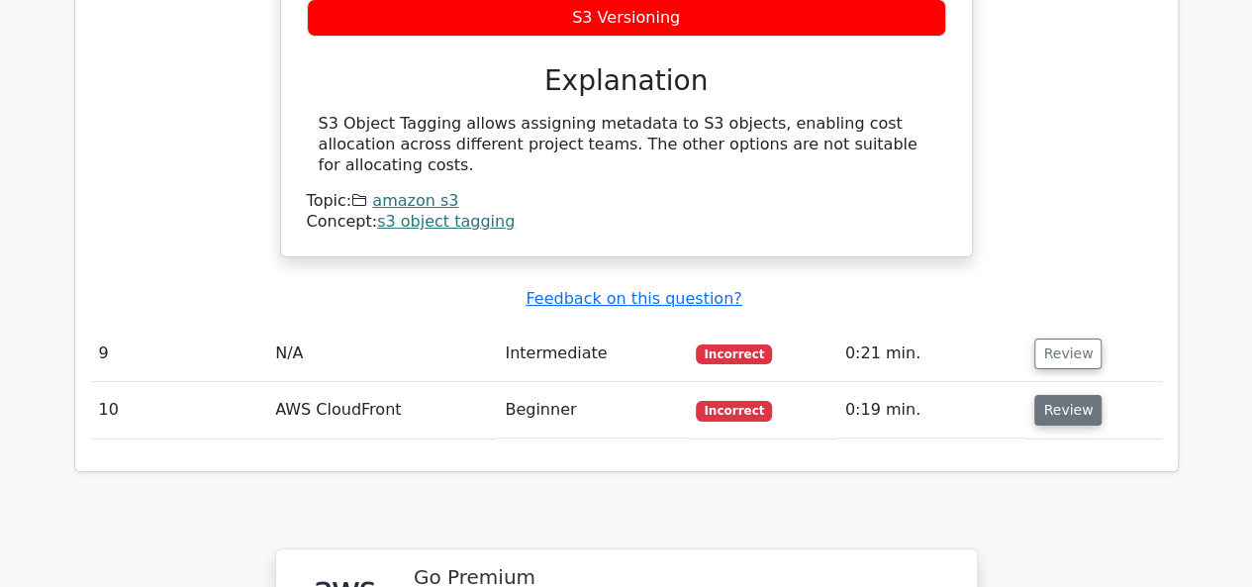
click at [1062, 395] on button "Review" at bounding box center [1067, 410] width 67 height 31
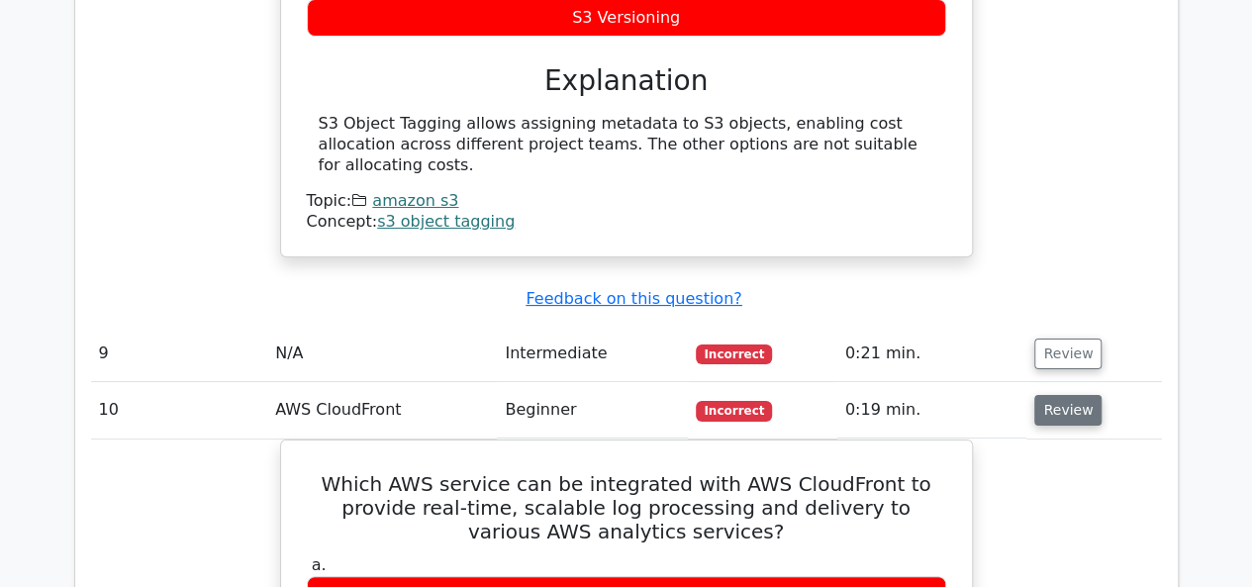
click at [1062, 395] on button "Review" at bounding box center [1067, 410] width 67 height 31
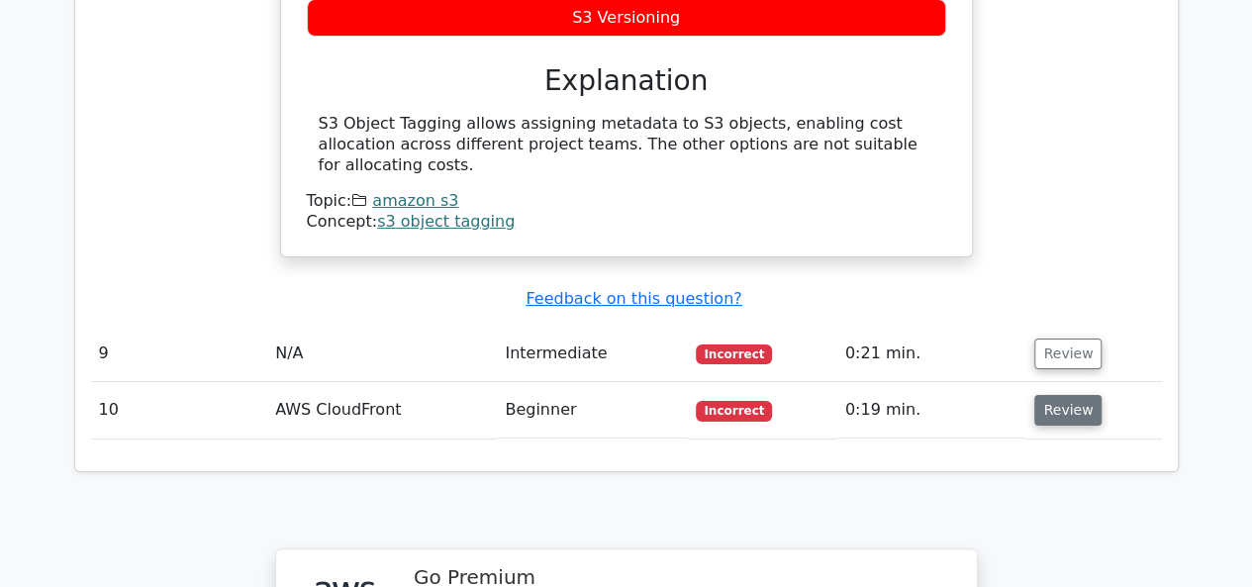
click at [1062, 395] on button "Review" at bounding box center [1067, 410] width 67 height 31
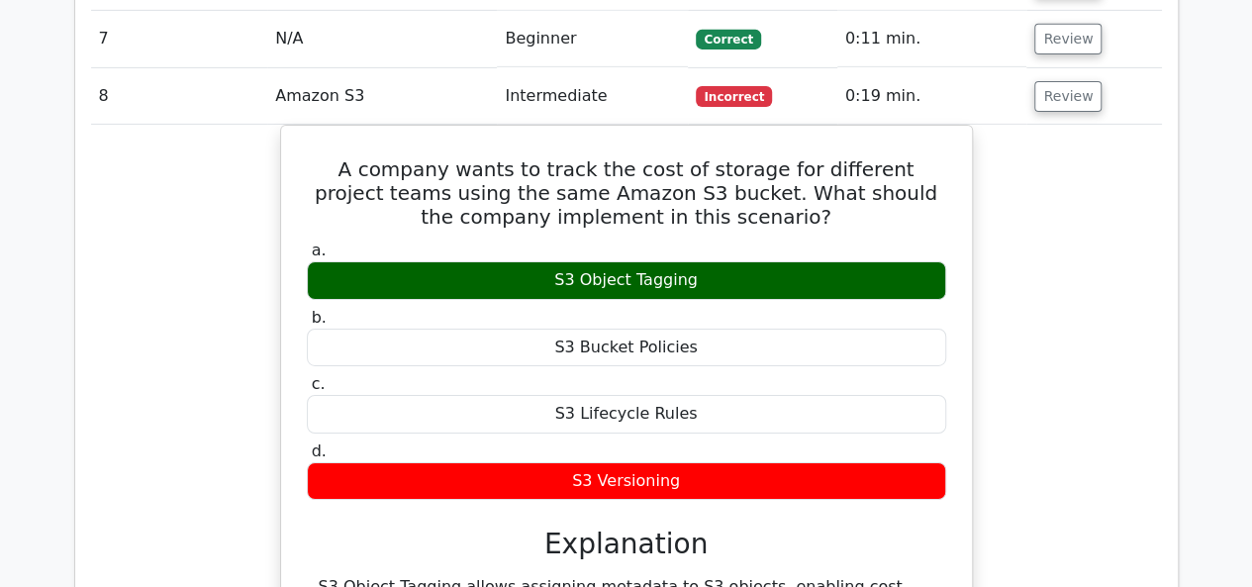
scroll to position [3192, 0]
